Goal: Task Accomplishment & Management: Manage account settings

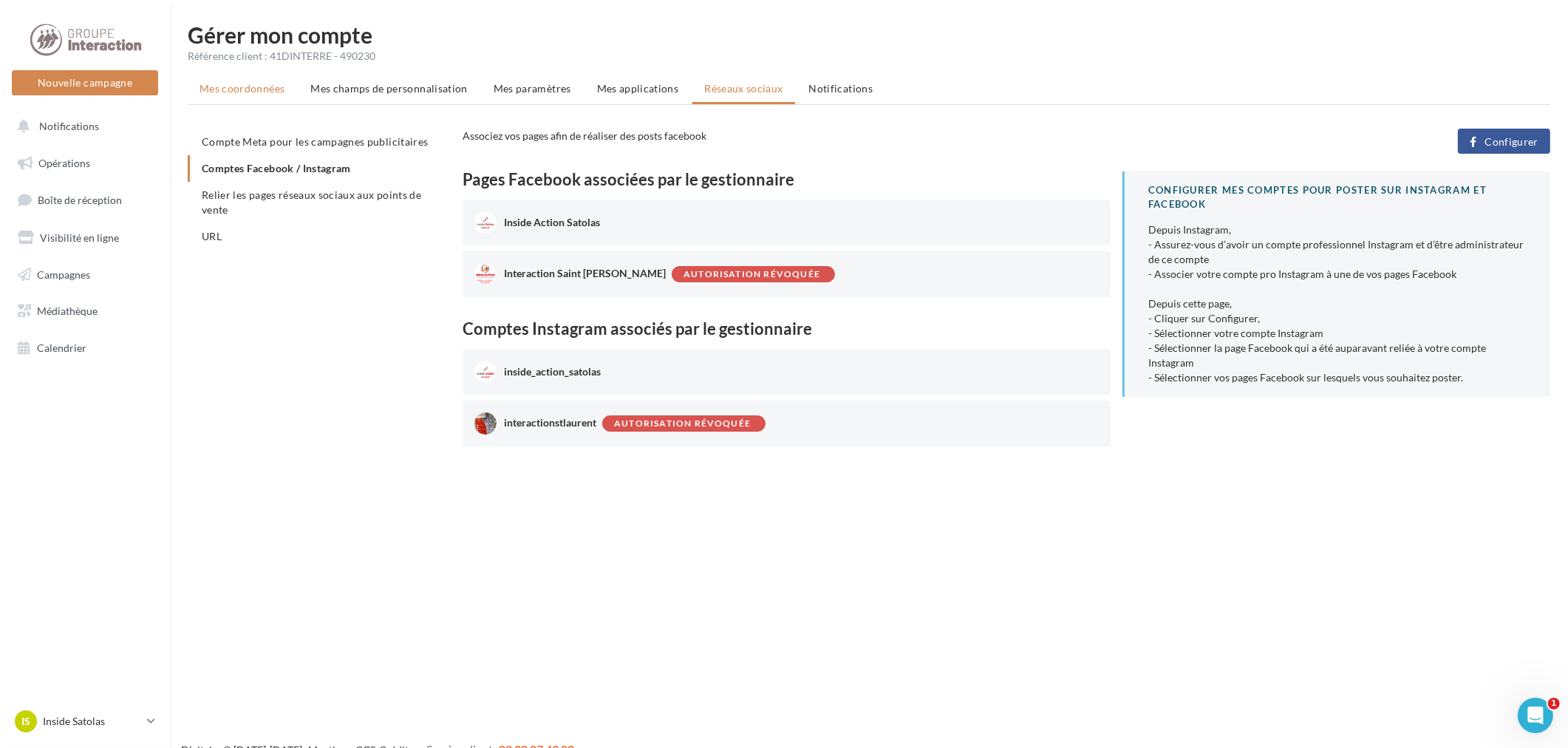
click at [235, 92] on span "Mes coordonnées" at bounding box center [242, 88] width 85 height 13
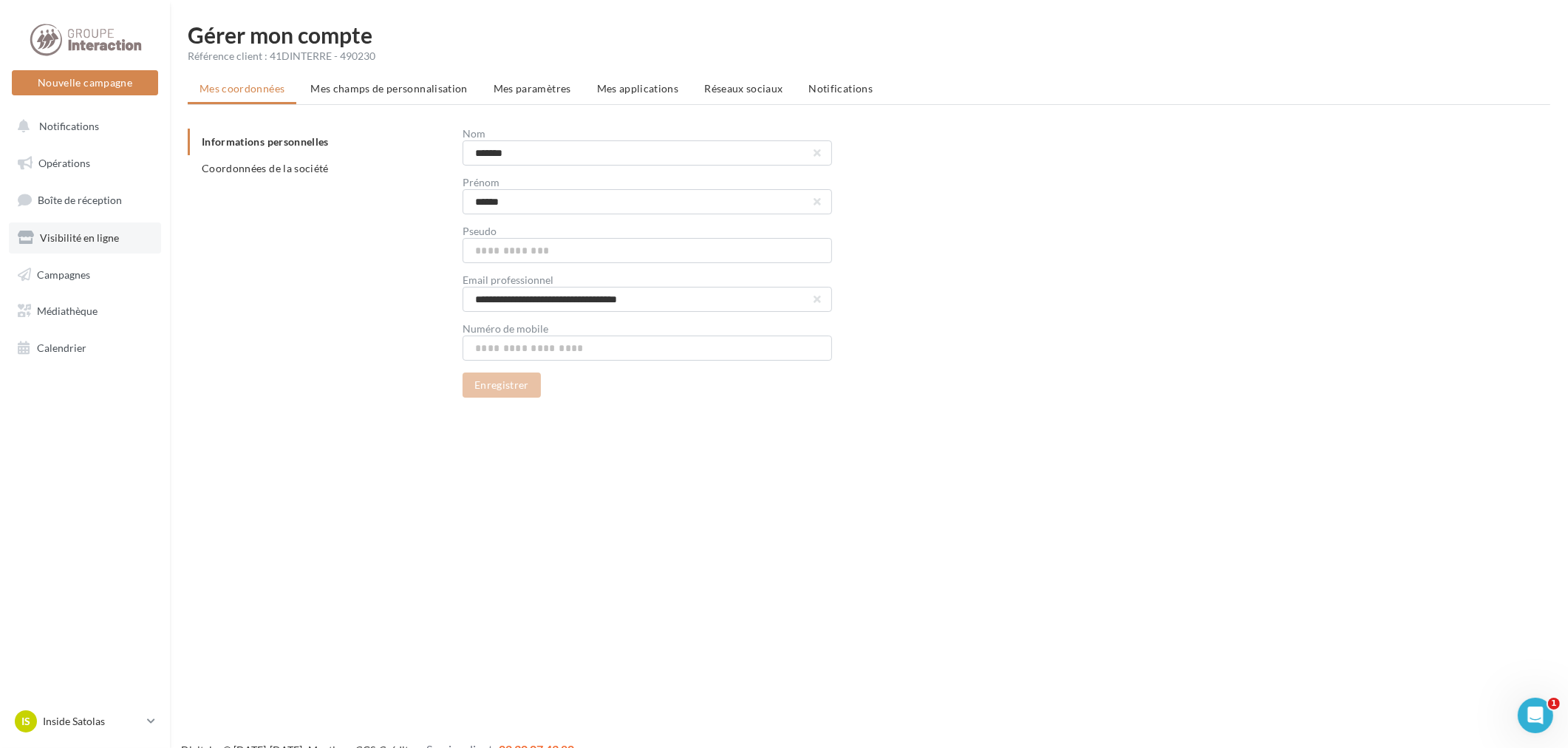
click at [83, 226] on link "Visibilité en ligne" at bounding box center [85, 239] width 153 height 31
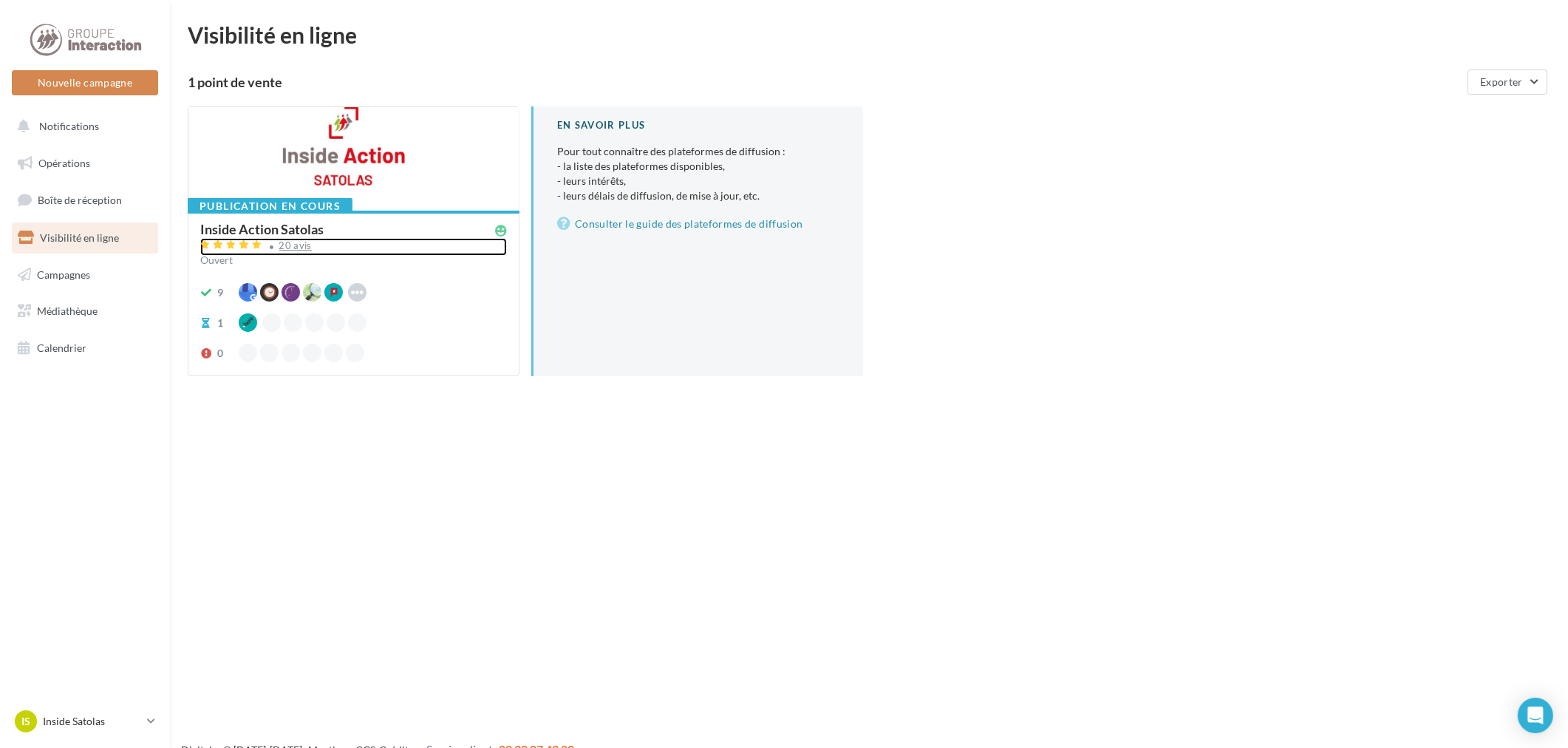
click at [430, 242] on div "20 avis" at bounding box center [354, 247] width 307 height 18
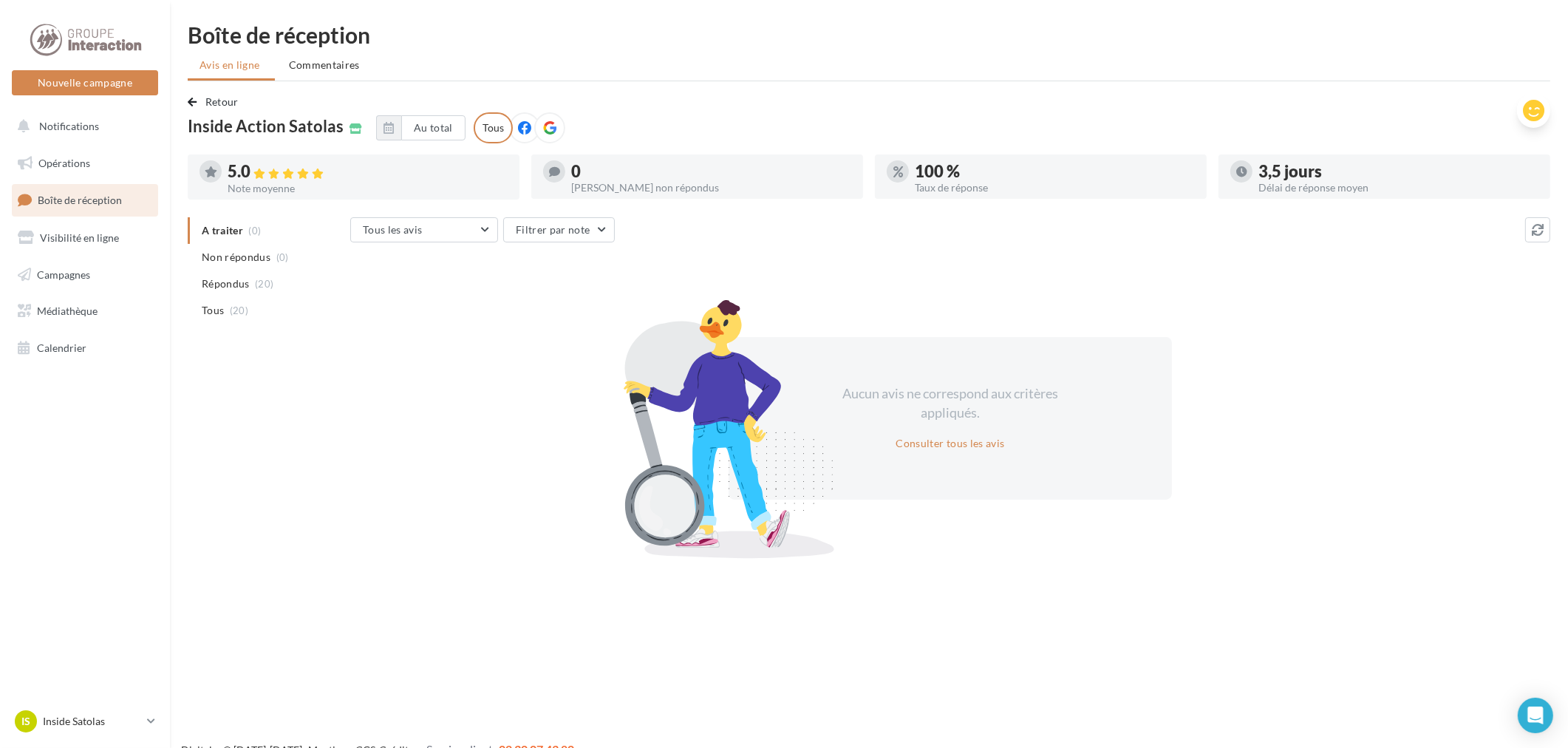
click at [1531, 114] on icon at bounding box center [1534, 111] width 22 height 22
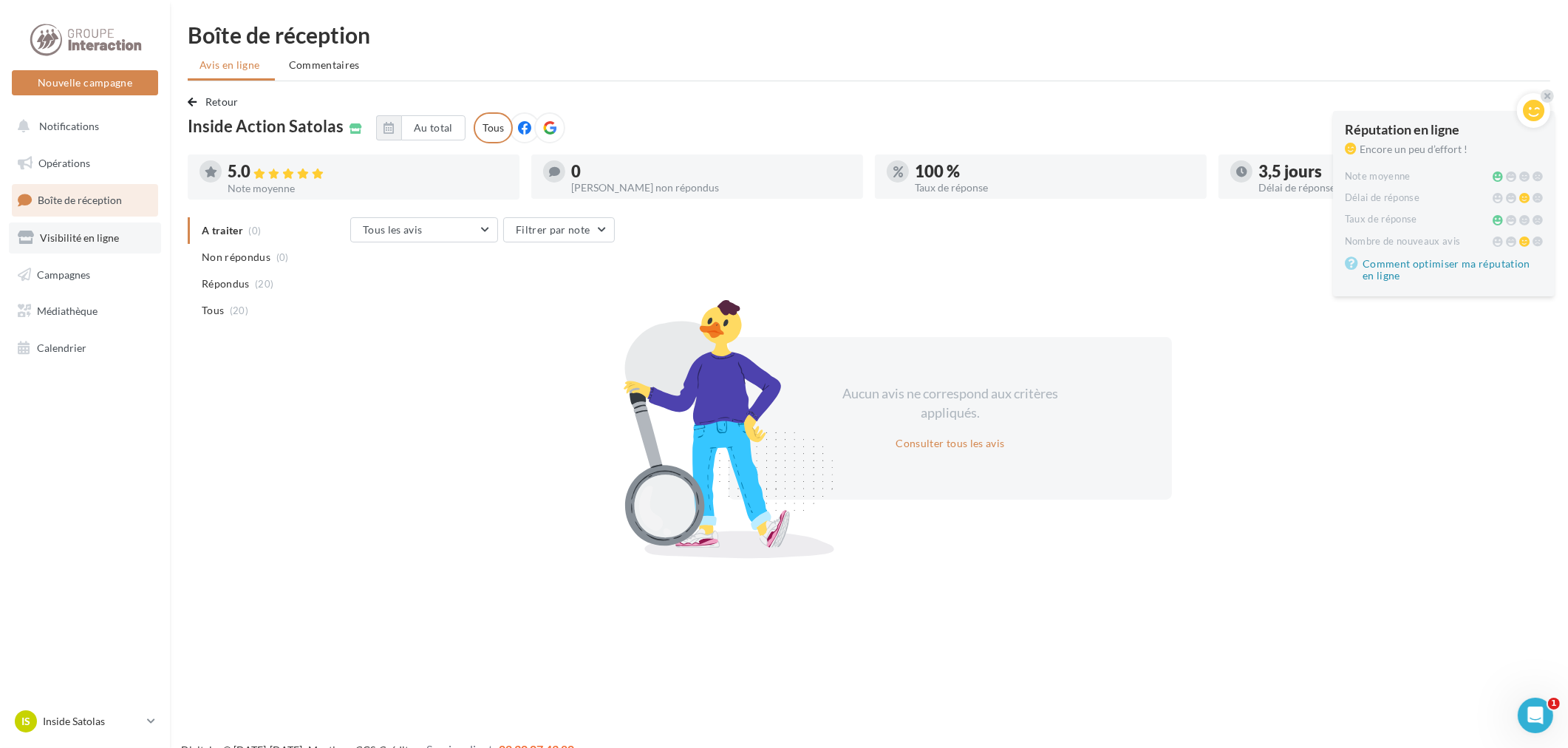
click at [72, 229] on link "Visibilité en ligne" at bounding box center [85, 239] width 153 height 31
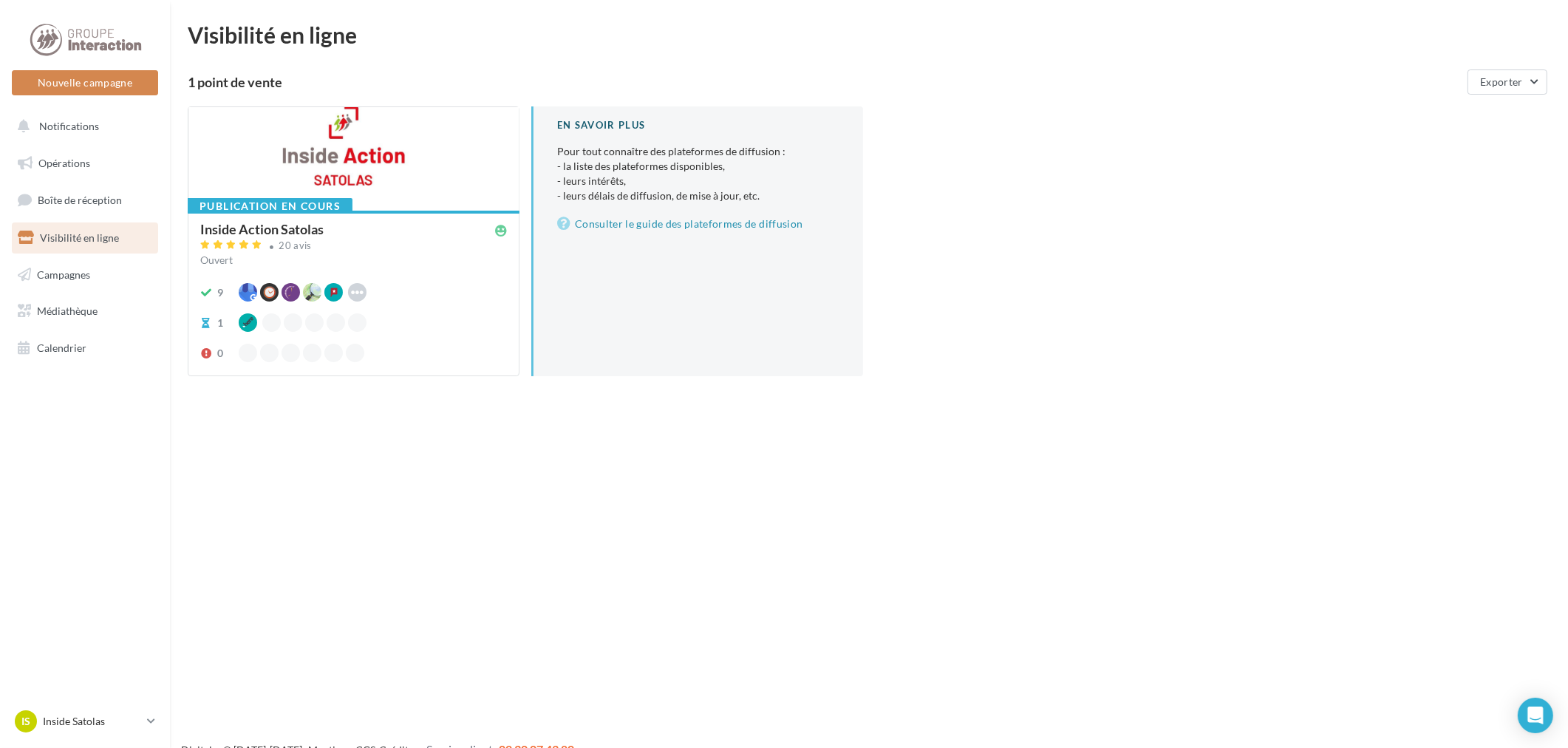
click at [388, 177] on div at bounding box center [354, 159] width 330 height 105
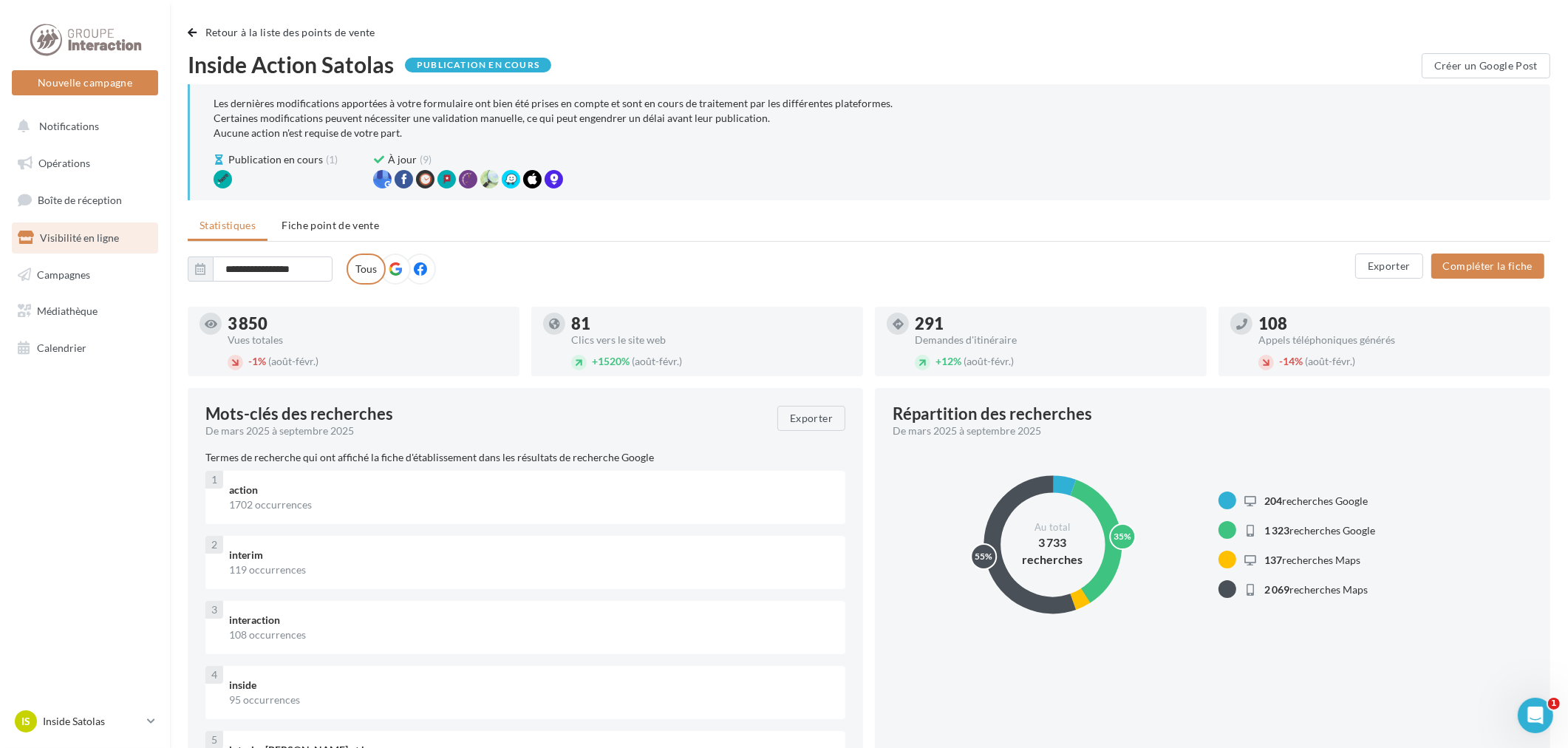
click at [389, 270] on icon at bounding box center [396, 269] width 13 height 13
click at [348, 222] on span "Fiche point de vente" at bounding box center [330, 225] width 97 height 13
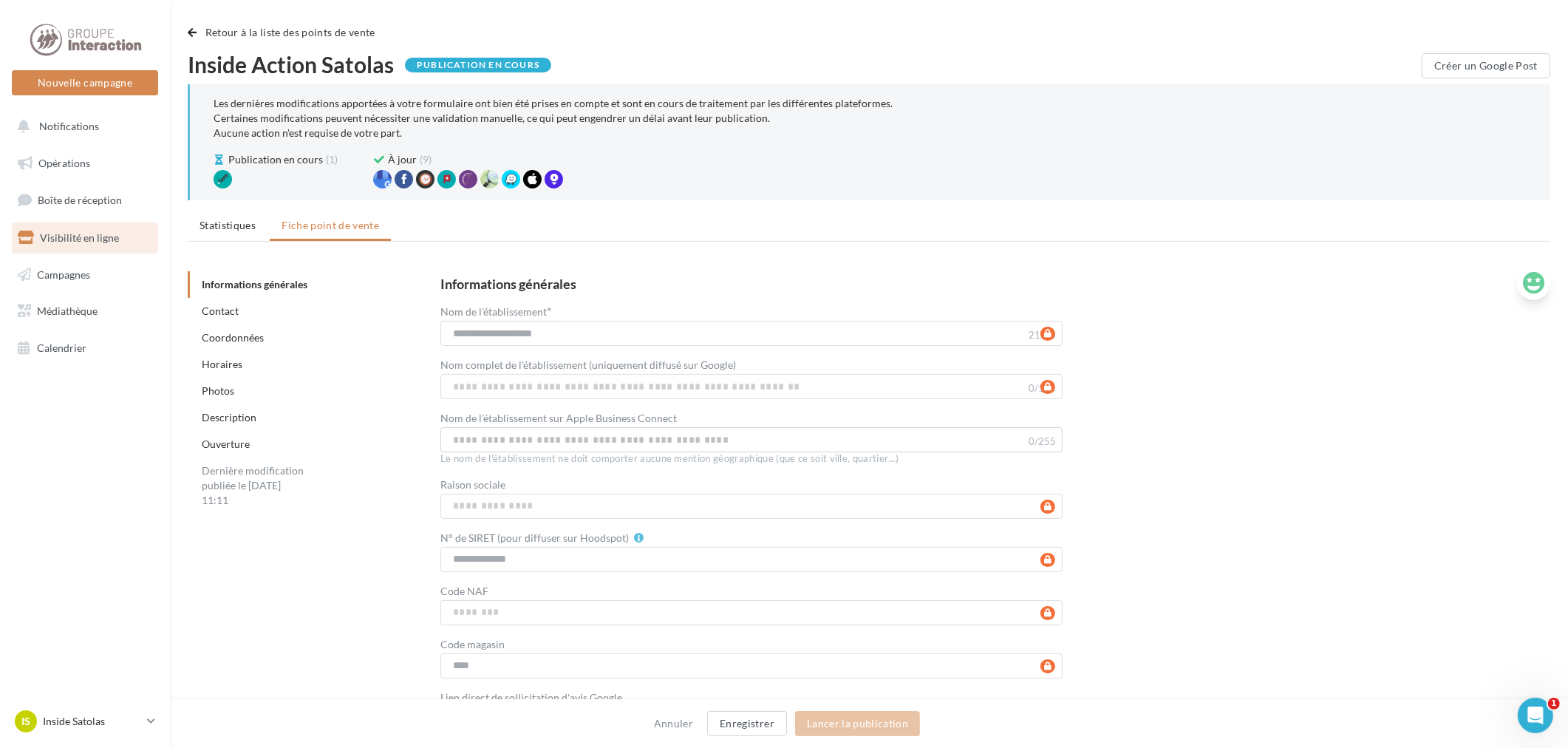
click at [1517, 287] on button at bounding box center [1534, 283] width 33 height 34
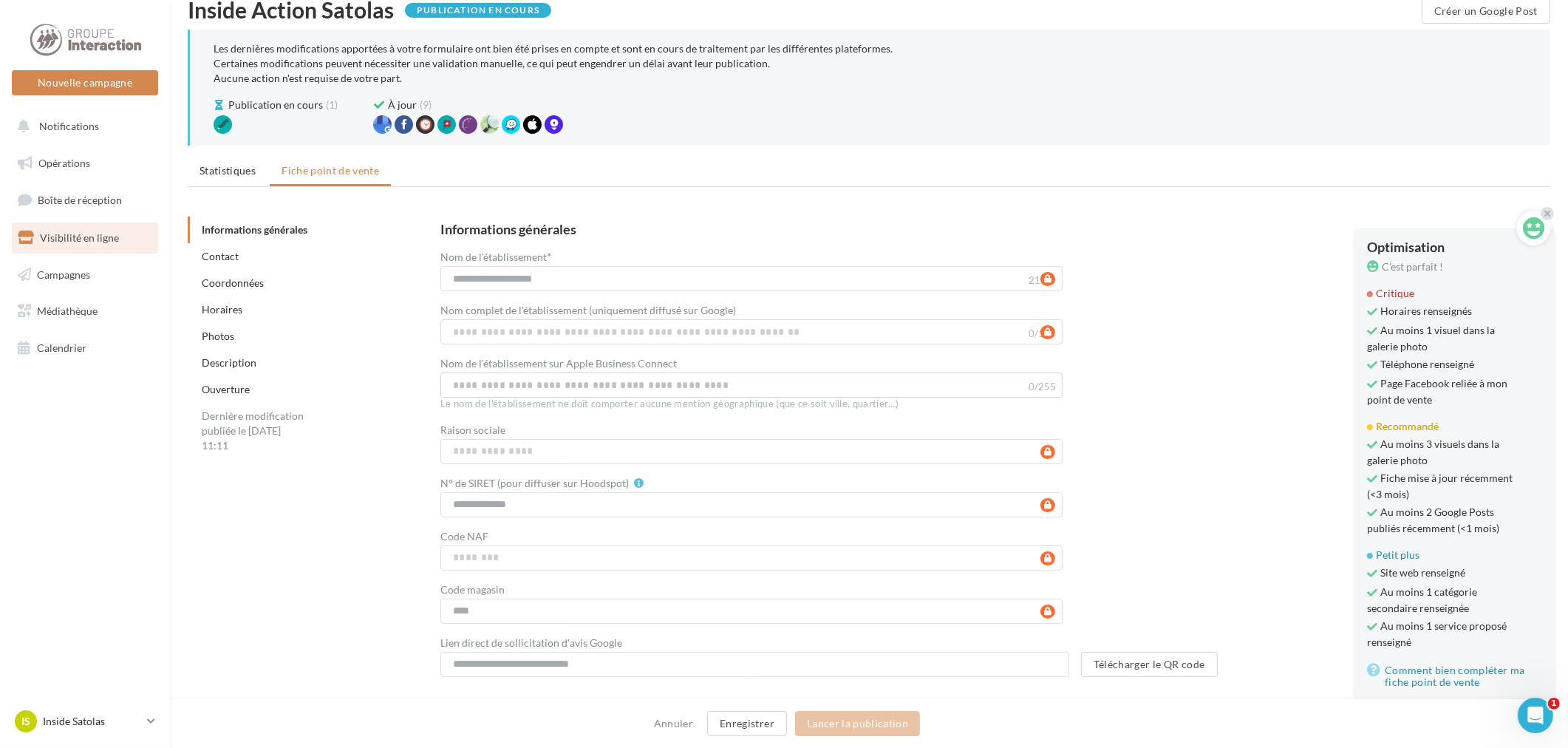
scroll to position [82, 0]
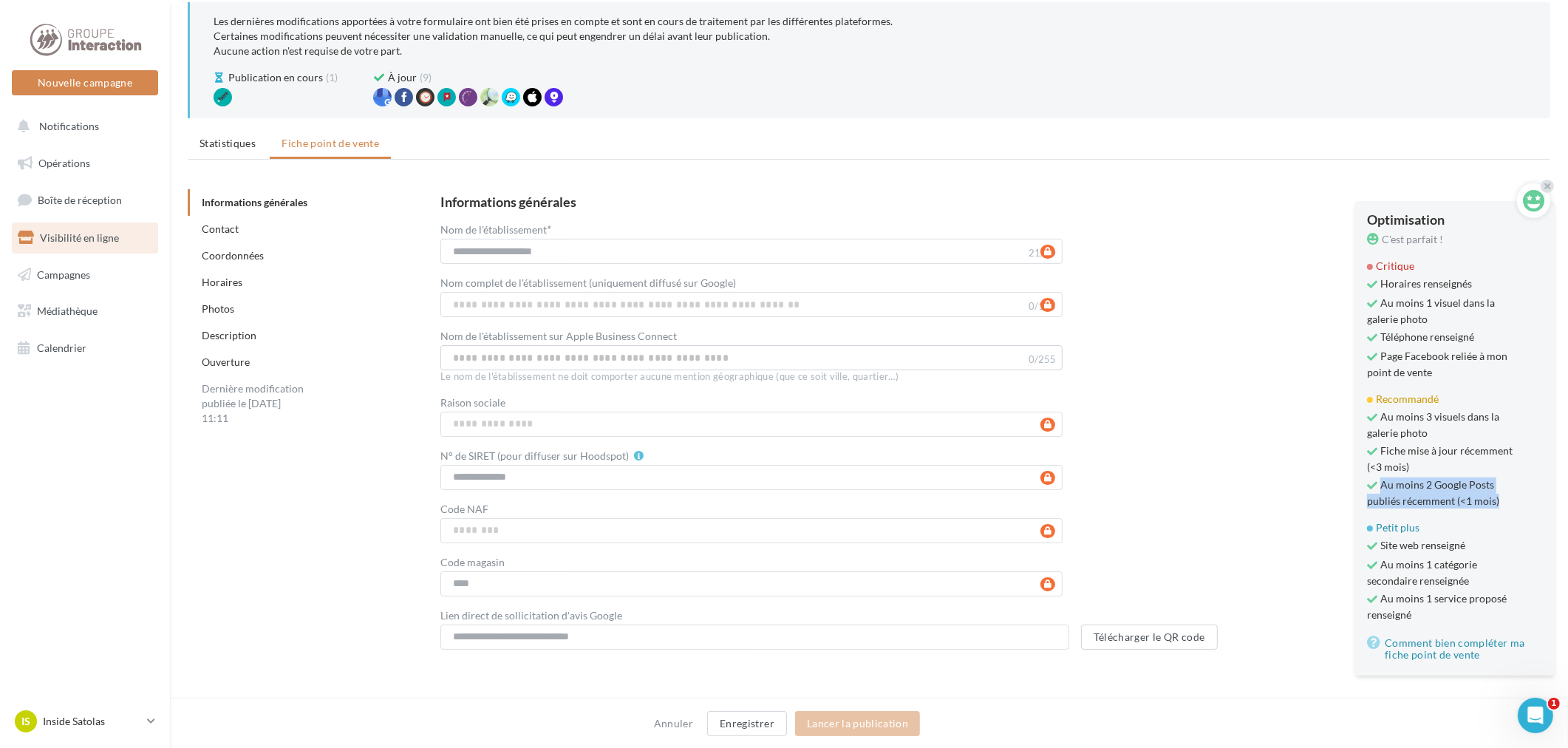
drag, startPoint x: 1503, startPoint y: 497, endPoint x: 1409, endPoint y: 456, distance: 102.6
click at [1412, 462] on ul "Au moins 3 visuels dans la galerie photo Fiche mise à jour récemment (<3 mois) …" at bounding box center [1455, 459] width 176 height 99
click at [1452, 497] on span "Au moins 2 Google Posts publiés récemment (<1 mois)" at bounding box center [1442, 494] width 150 height 31
click at [89, 726] on p "Inside Satolas" at bounding box center [91, 722] width 98 height 15
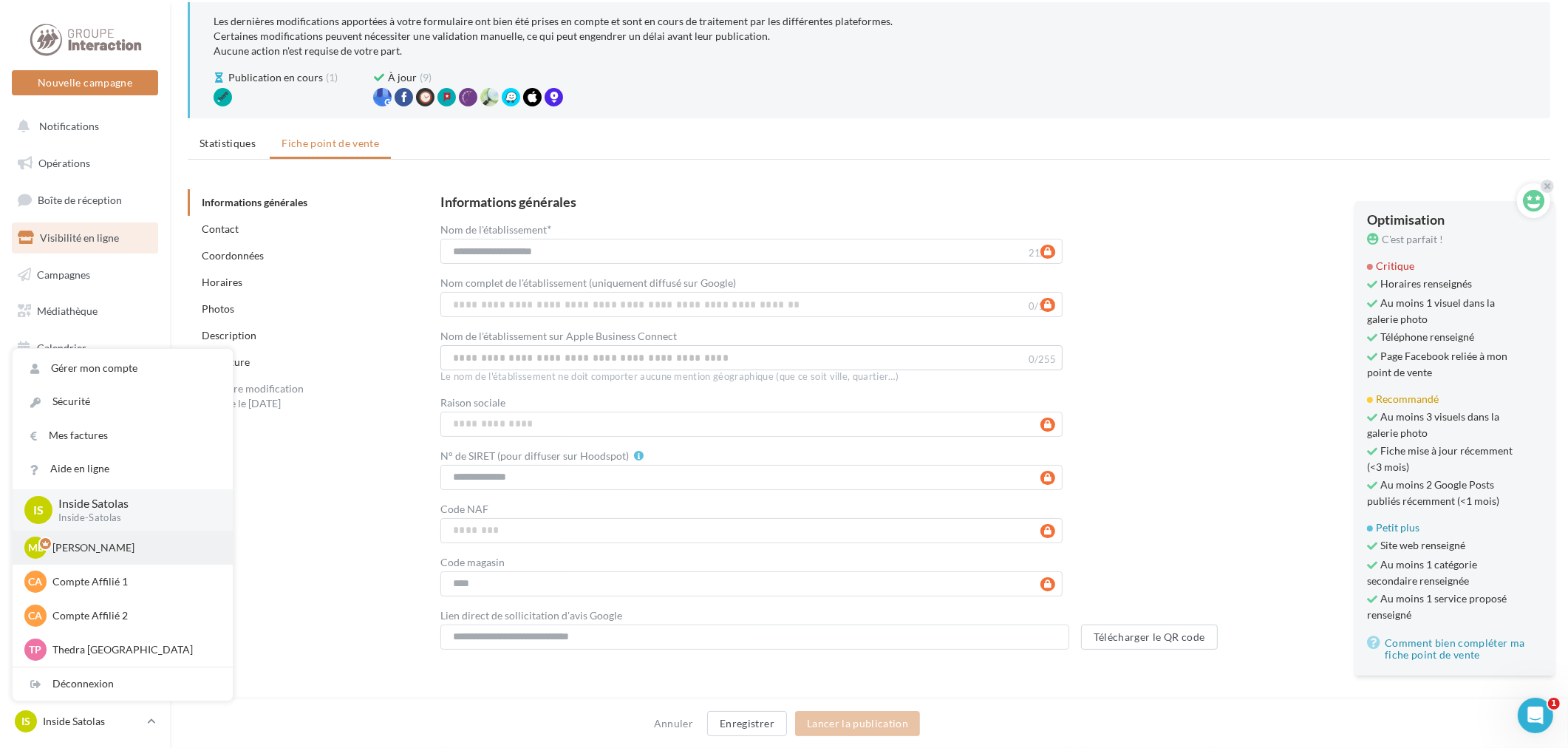
click at [129, 545] on p "Mathis Leray-Martin" at bounding box center [133, 548] width 162 height 15
